Goal: Task Accomplishment & Management: Manage account settings

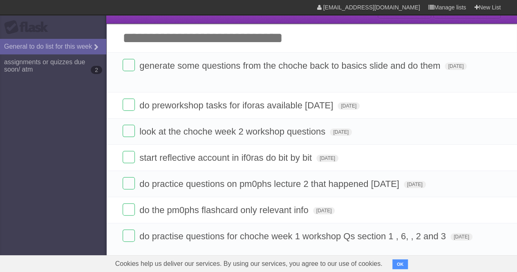
scroll to position [14, 0]
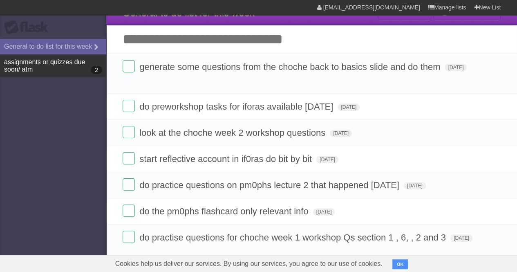
click at [77, 77] on link "assignments or quizzes due soon/ atm 2" at bounding box center [53, 65] width 106 height 23
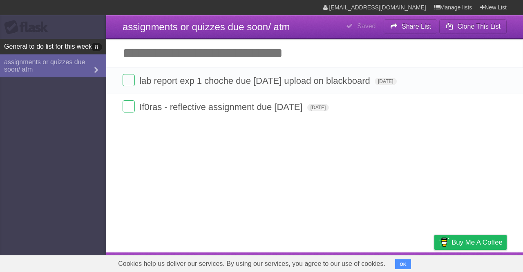
click at [52, 50] on link "General to do list for this week 8" at bounding box center [53, 47] width 106 height 16
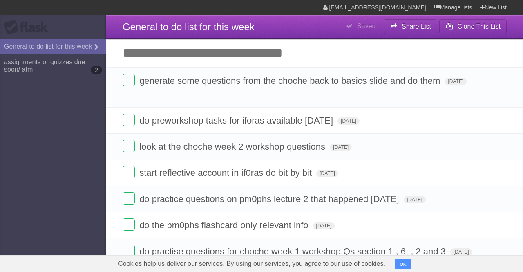
type span "[DATE]"
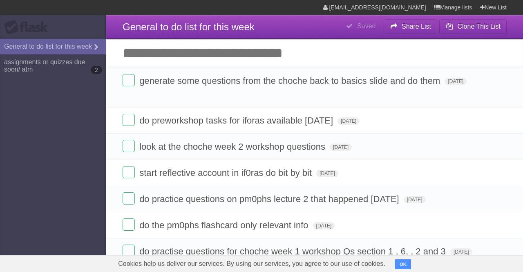
type span "[DATE]"
